Goal: Find specific page/section

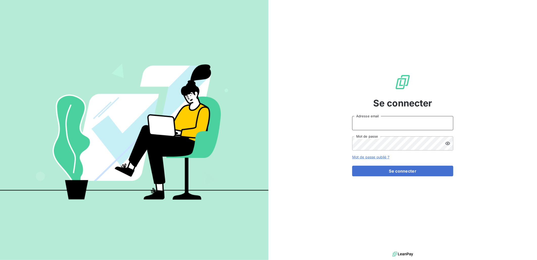
click at [386, 126] on input "Adresse email" at bounding box center [402, 123] width 101 height 14
type input "[PERSON_NAME][EMAIL_ADDRESS][DOMAIN_NAME]"
click at [352, 165] on button "Se connecter" at bounding box center [402, 170] width 101 height 11
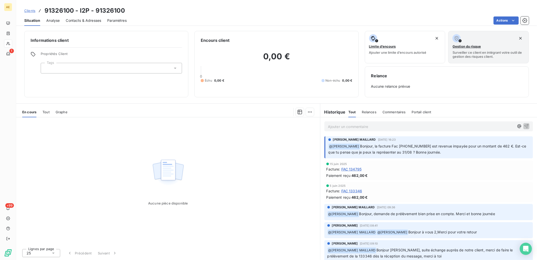
click at [376, 128] on p "Ajouter un commentaire ﻿" at bounding box center [421, 126] width 186 height 6
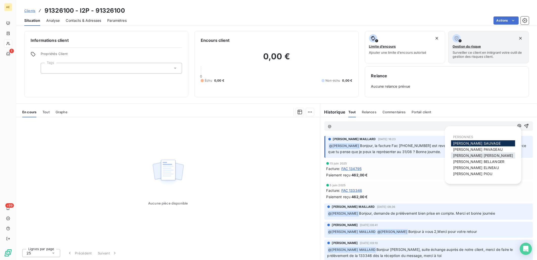
click at [476, 156] on span "[PERSON_NAME] MAILLARD" at bounding box center [483, 155] width 60 height 4
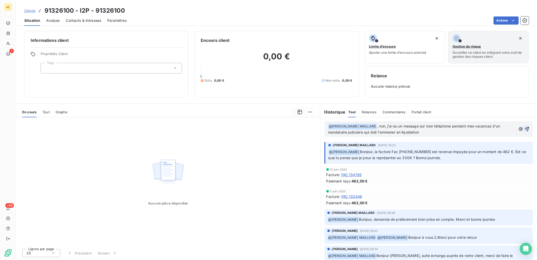
click at [525, 130] on icon "button" at bounding box center [527, 128] width 5 height 5
